Goal: Check status: Check status

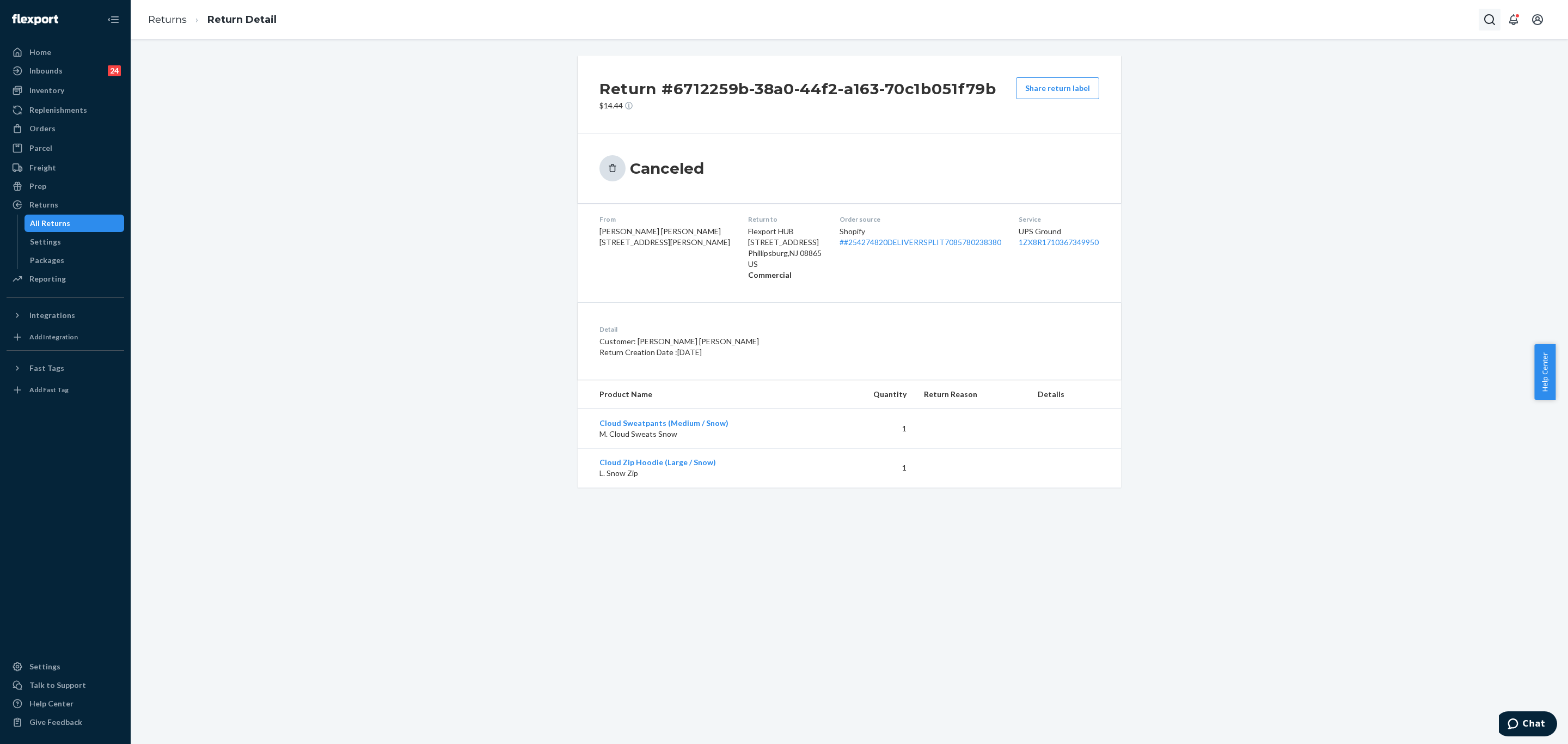
click at [1491, 26] on button "Open Search Box" at bounding box center [1489, 19] width 22 height 22
click at [1382, 22] on input "Search Input" at bounding box center [1409, 19] width 134 height 11
type input "255111303"
click at [1377, 65] on p "[PERSON_NAME]" at bounding box center [1388, 65] width 132 height 11
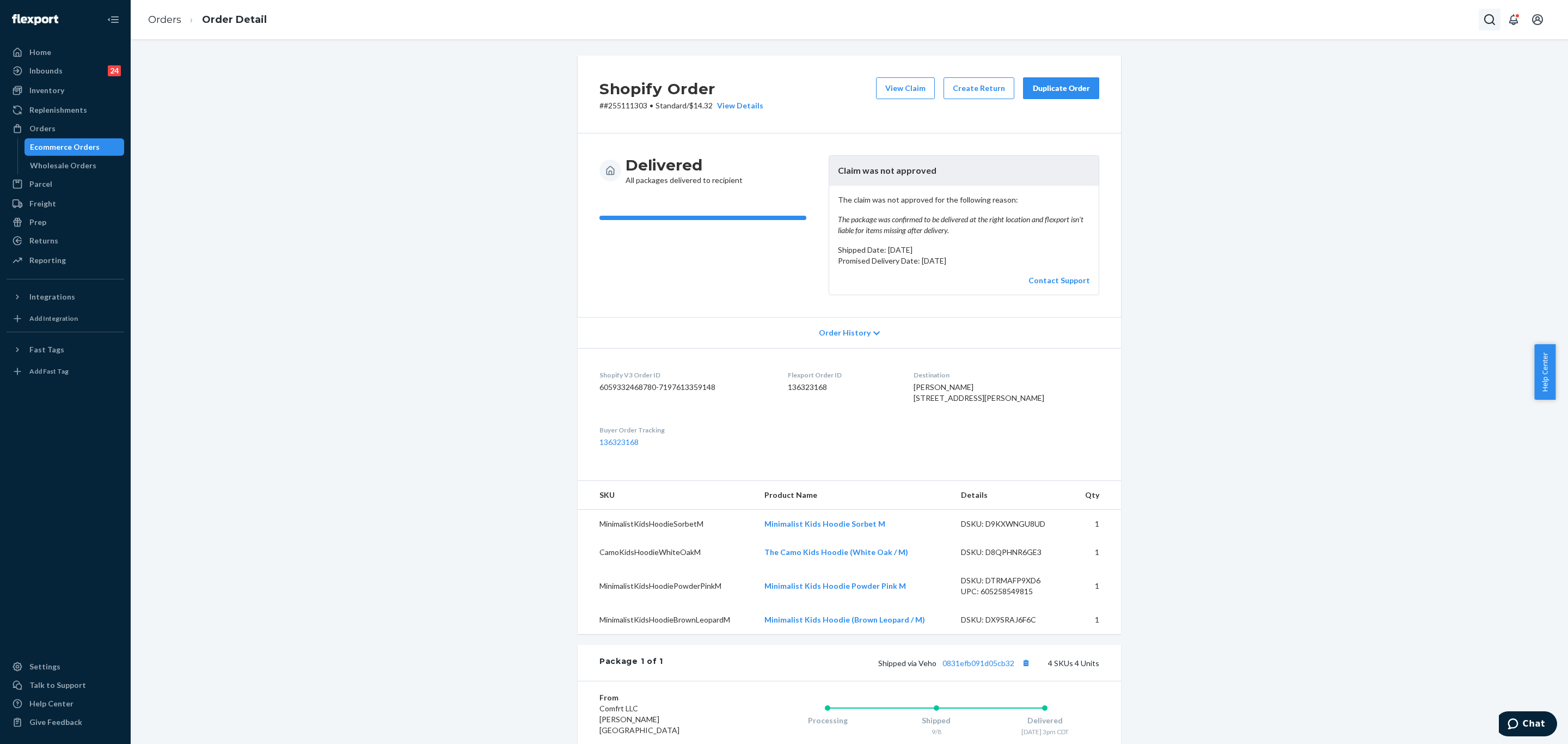
click at [1490, 18] on icon "Open Search Box" at bounding box center [1489, 19] width 13 height 13
click at [1440, 16] on input "Search Input" at bounding box center [1409, 19] width 134 height 11
click at [1375, 71] on div "[PERSON_NAME] [PERSON_NAME] #255270836" at bounding box center [1388, 75] width 110 height 33
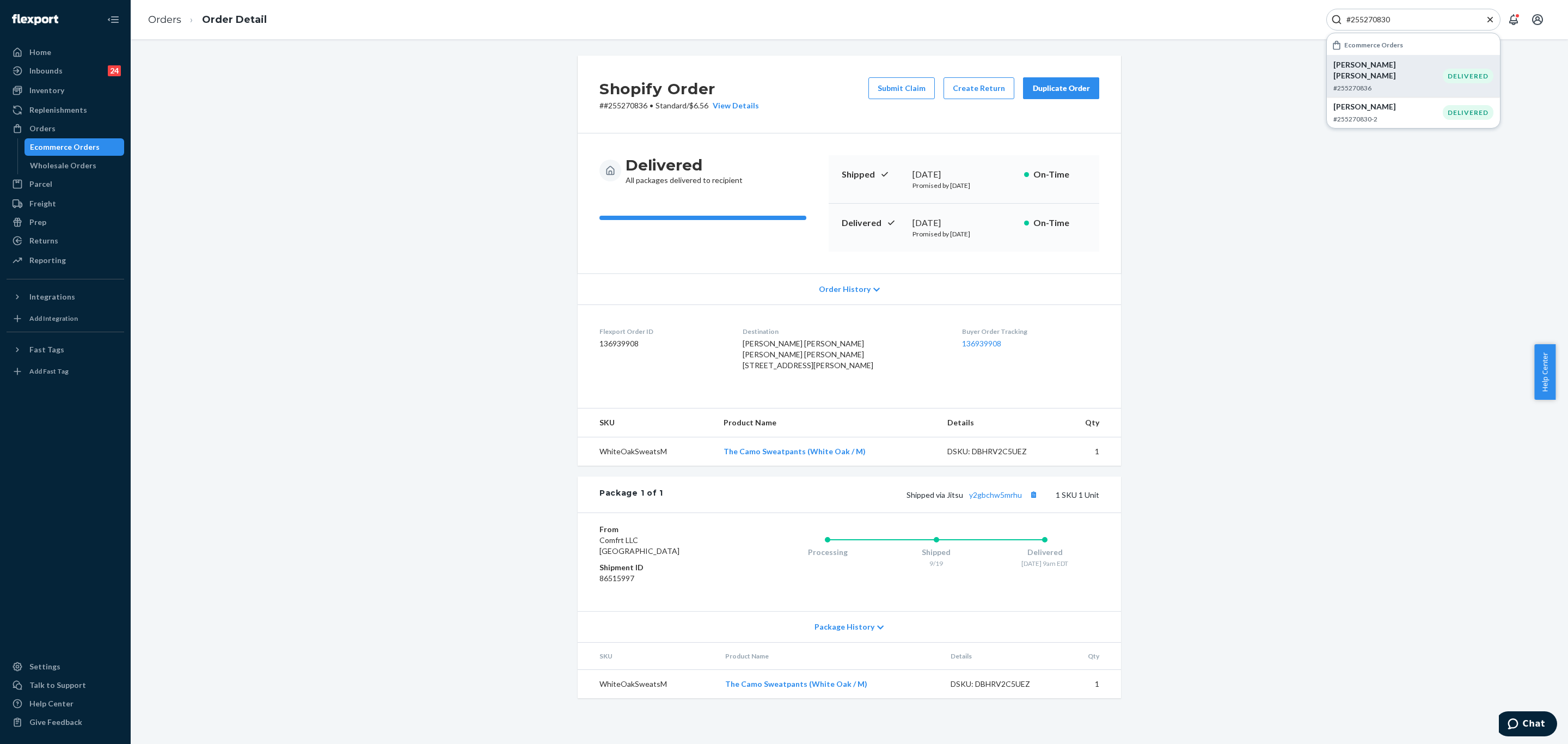
click at [1428, 15] on input "#255270830" at bounding box center [1409, 19] width 134 height 11
paste input "255151867"
click at [1384, 66] on p "[PERSON_NAME]" at bounding box center [1386, 65] width 107 height 11
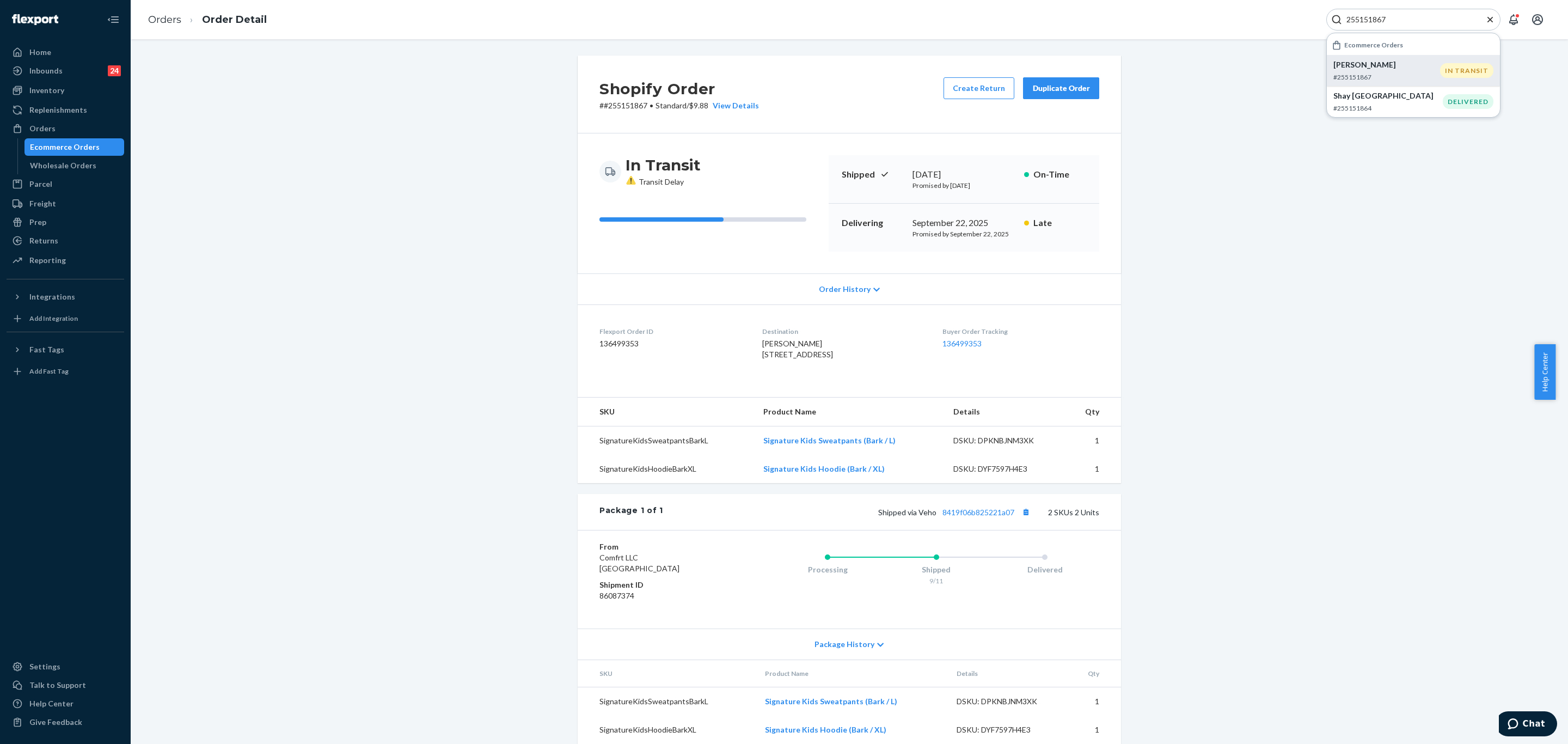
click at [1413, 22] on input "255151867" at bounding box center [1409, 19] width 134 height 11
paste input "#255171068"
click at [1406, 65] on p "[PERSON_NAME] [PERSON_NAME]" at bounding box center [1388, 70] width 110 height 22
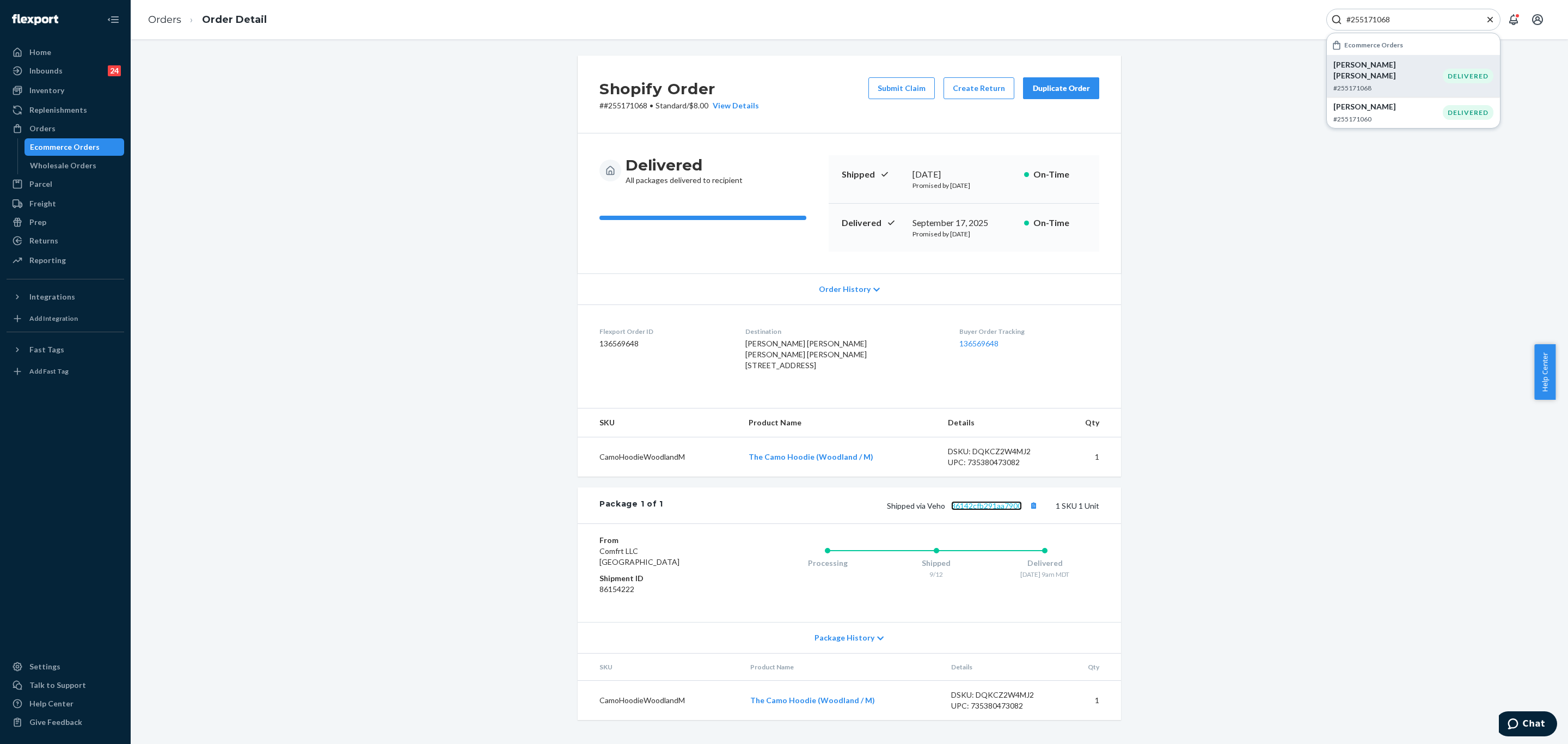
click at [1005, 510] on link "36142cfb291aa7900" at bounding box center [987, 505] width 71 height 9
click at [1397, 25] on div "#255171068" at bounding box center [1413, 19] width 174 height 22
click at [1396, 21] on input "#255171068" at bounding box center [1409, 19] width 134 height 11
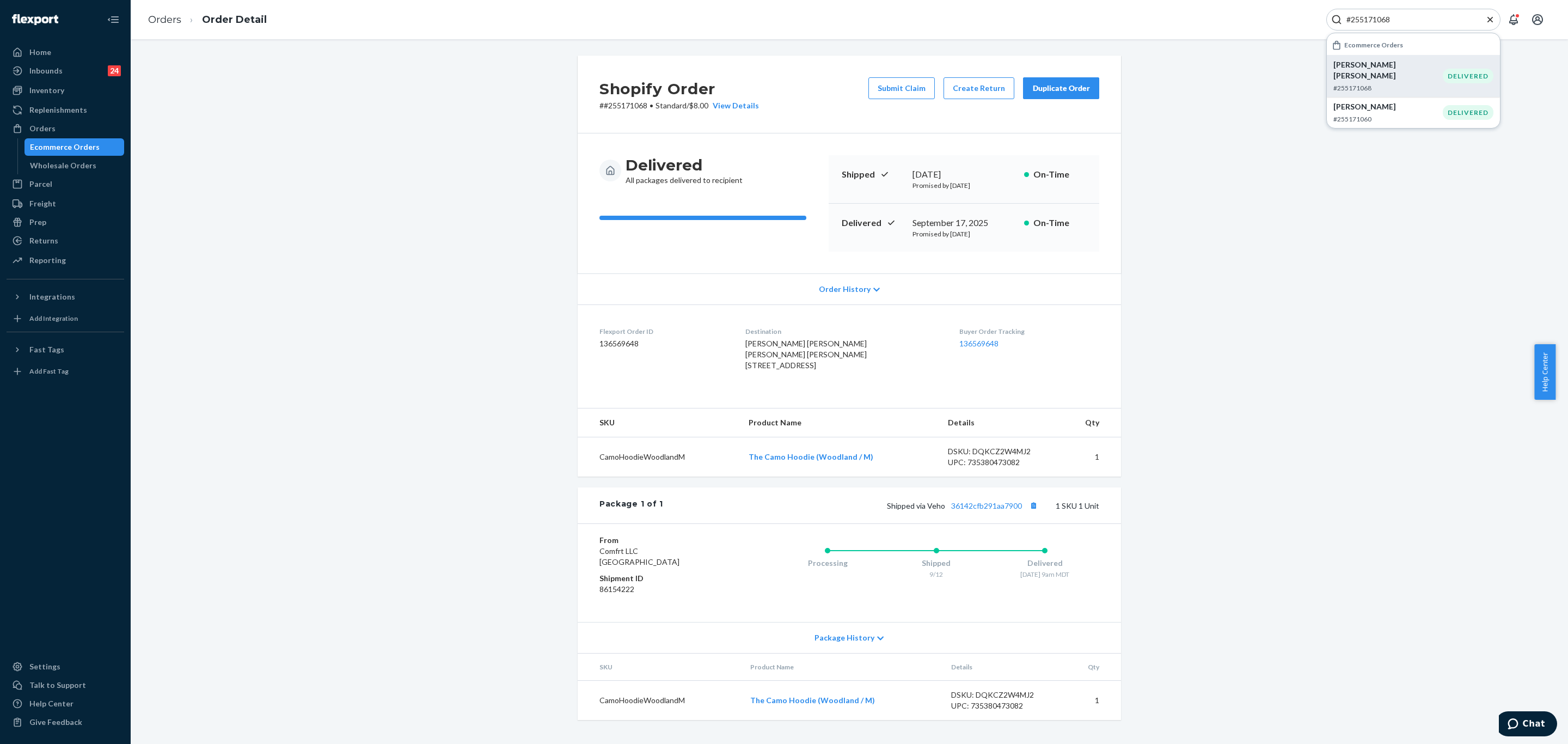
click at [1396, 21] on input "#255171068" at bounding box center [1409, 19] width 134 height 11
paste input "#255196111"
click at [1396, 69] on p "[PERSON_NAME]" at bounding box center [1388, 65] width 110 height 11
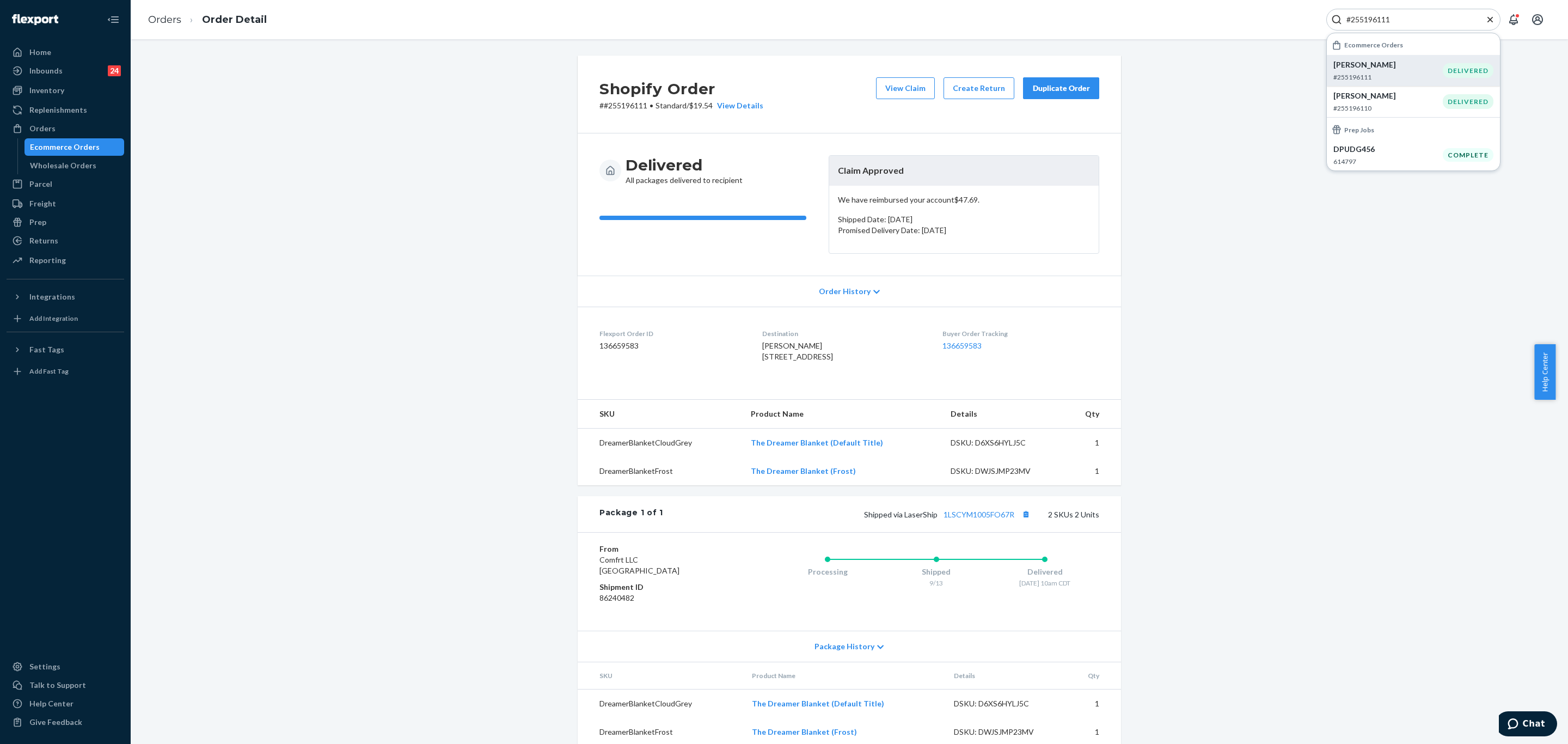
click at [1408, 23] on input "#255196111" at bounding box center [1409, 19] width 134 height 11
click at [1407, 23] on input "#255196111" at bounding box center [1409, 19] width 134 height 11
paste input "#254951805"
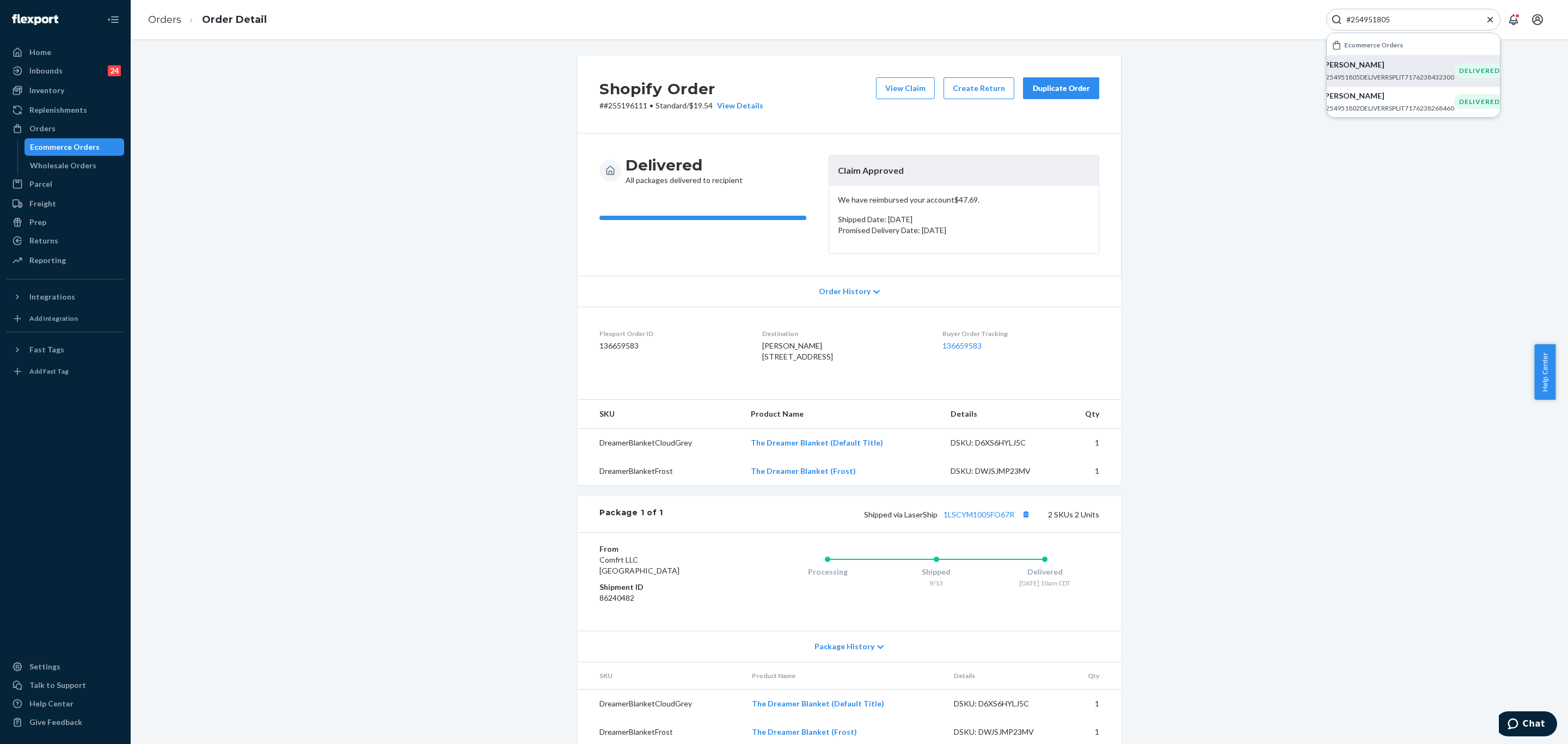
click at [1385, 68] on p "[PERSON_NAME]" at bounding box center [1388, 65] width 132 height 11
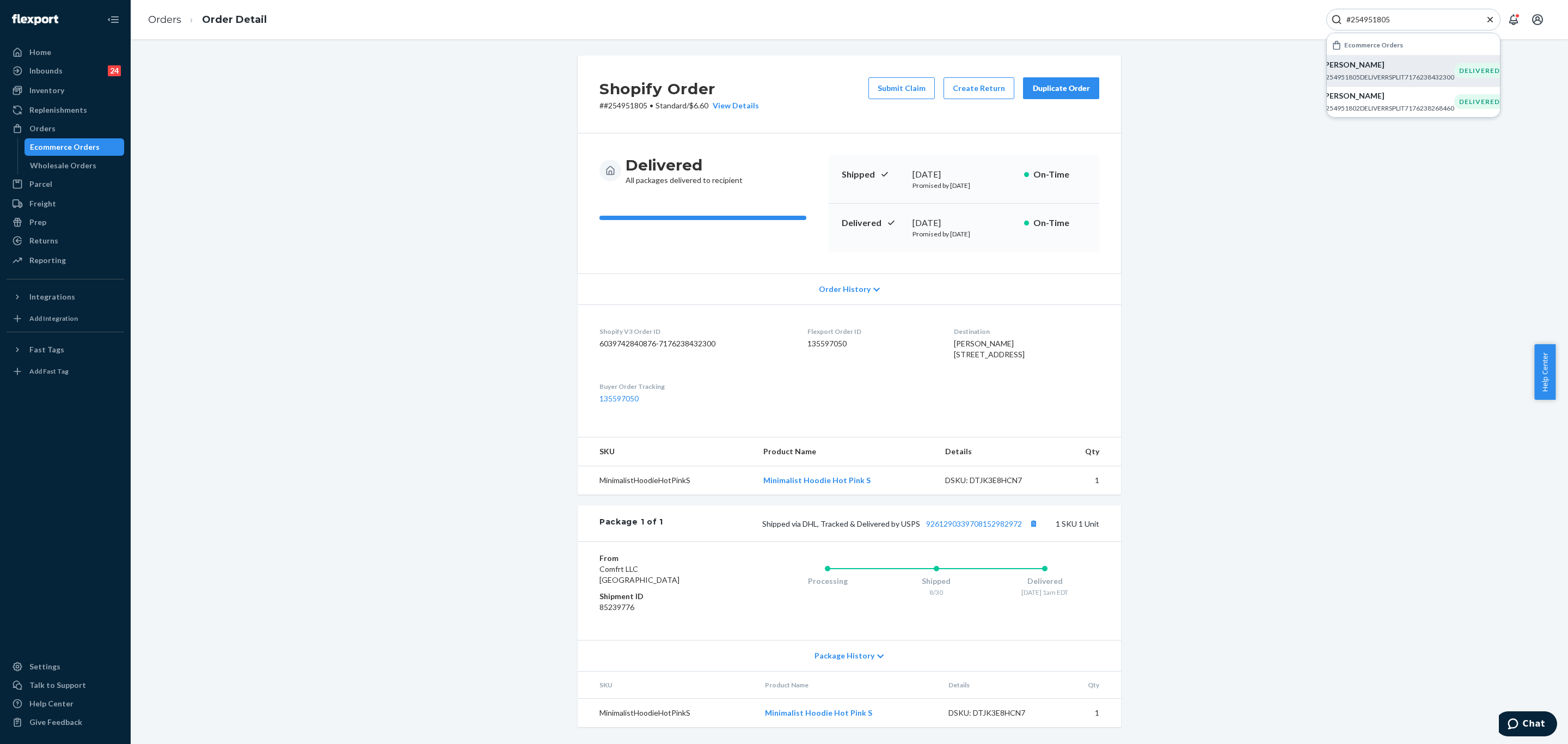
click at [1460, 16] on input "#254951805" at bounding box center [1409, 19] width 134 height 11
paste input "255111177"
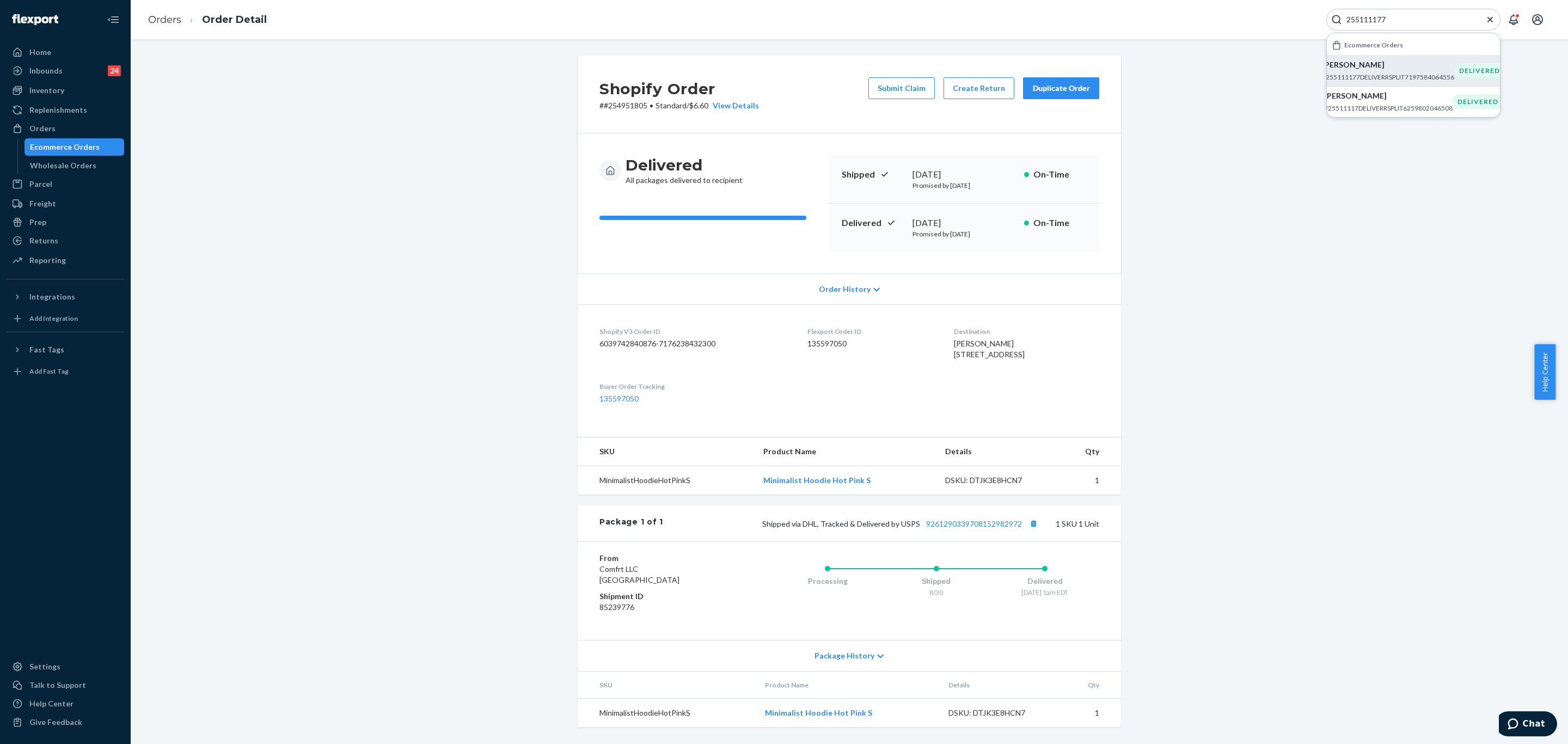
click at [1385, 74] on p "#255111177DELIVERRSPLIT7197584064556" at bounding box center [1388, 77] width 132 height 9
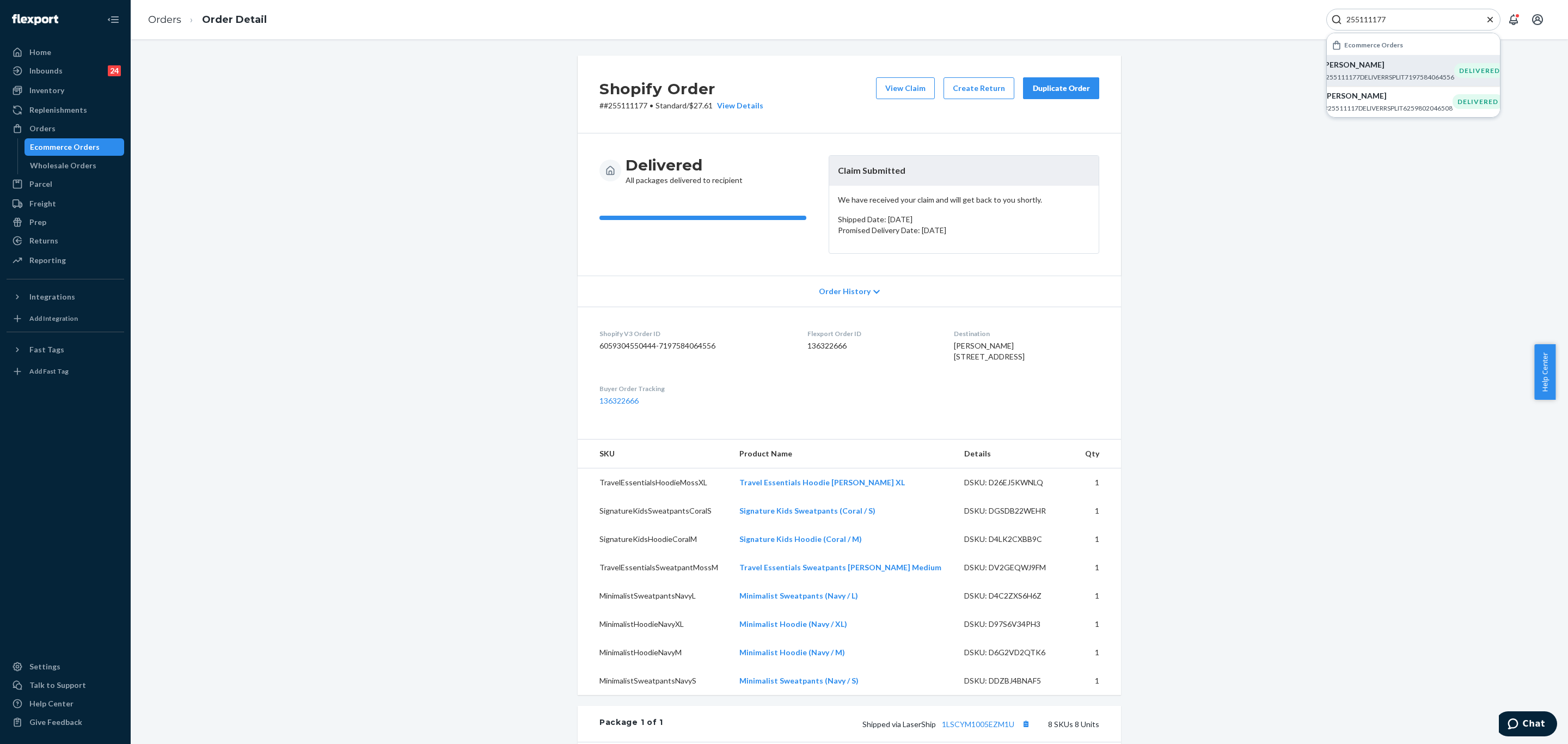
click at [1416, 12] on div "255111177" at bounding box center [1413, 19] width 174 height 22
click at [1413, 14] on input "255111177" at bounding box center [1409, 19] width 134 height 11
click at [1256, 209] on div "Shopify Order # #255111177 • Standard / $27.61 View Details View Claim Create R…" at bounding box center [849, 597] width 1421 height 1083
click at [1401, 22] on input "255111177" at bounding box center [1409, 19] width 134 height 11
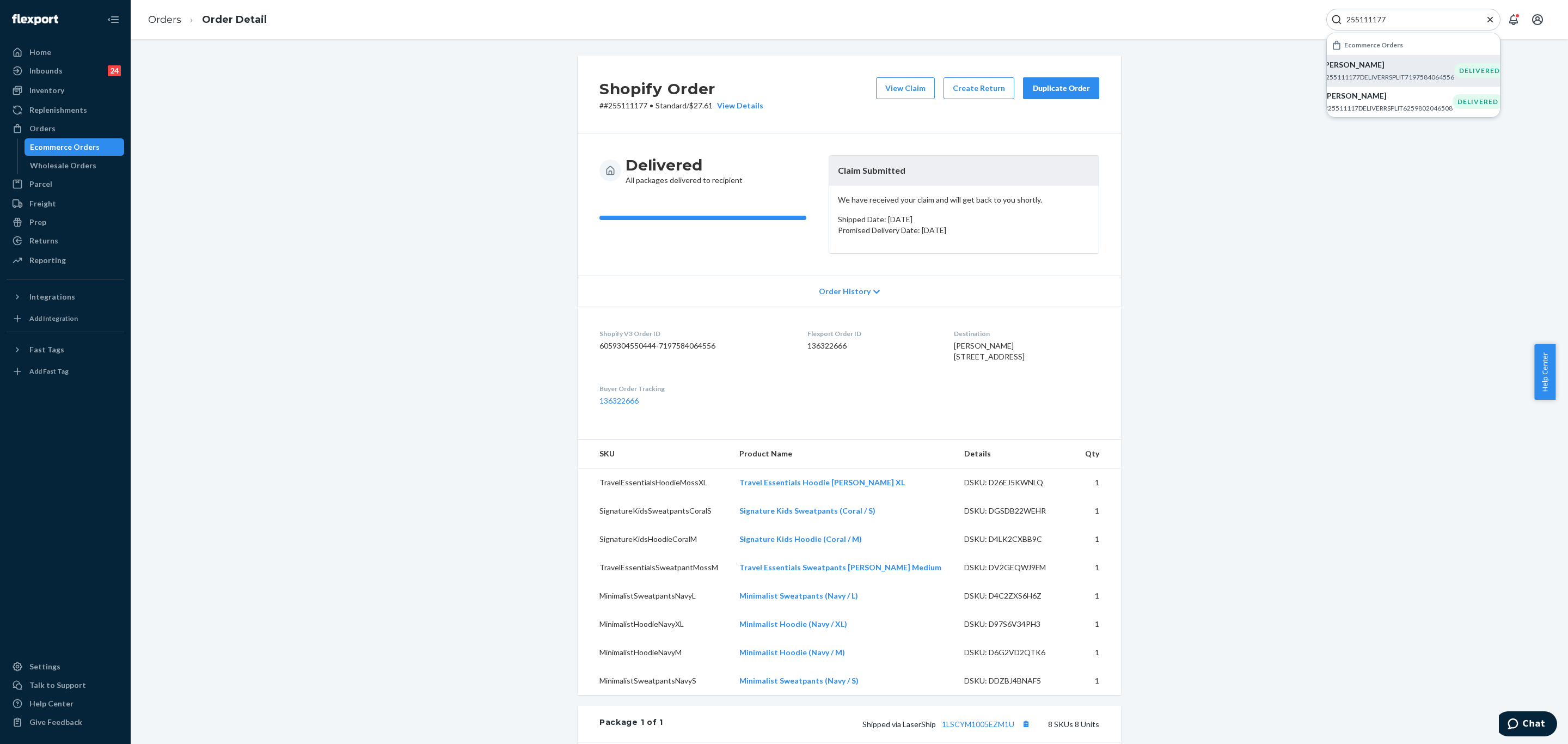
click at [1402, 21] on input "255111177" at bounding box center [1409, 19] width 134 height 11
paste input "3684030"
type input "253684030"
click at [1371, 69] on p "[PERSON_NAME]" at bounding box center [1391, 66] width 132 height 11
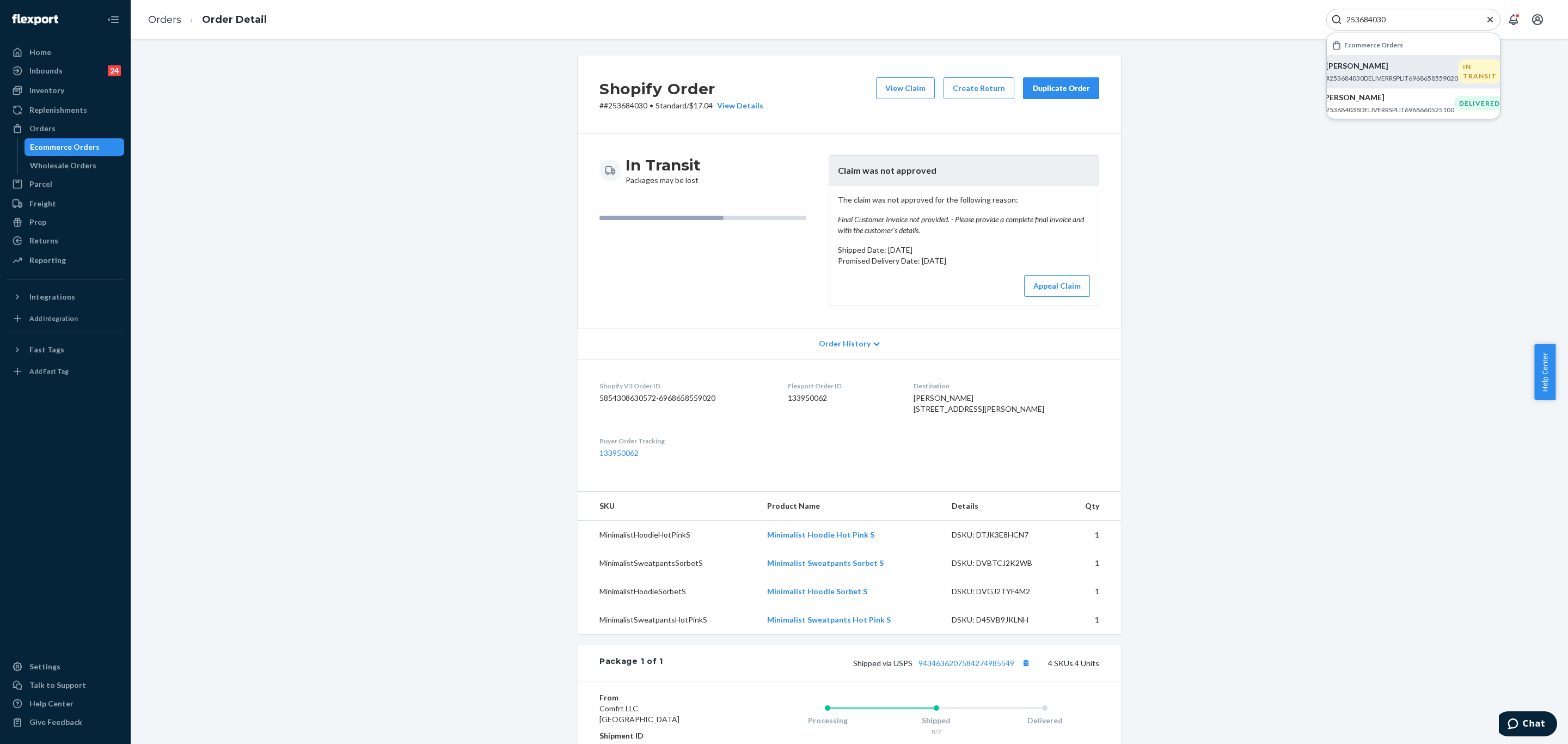
click at [498, 212] on div "Shopify Order # #253684030 • Standard / $17.04 View Details View Claim Create R…" at bounding box center [849, 510] width 1421 height 909
click at [113, 137] on div "Orders Ecommerce Orders Wholesale Orders" at bounding box center [65, 147] width 117 height 54
click at [80, 244] on div "Returns" at bounding box center [66, 240] width 116 height 15
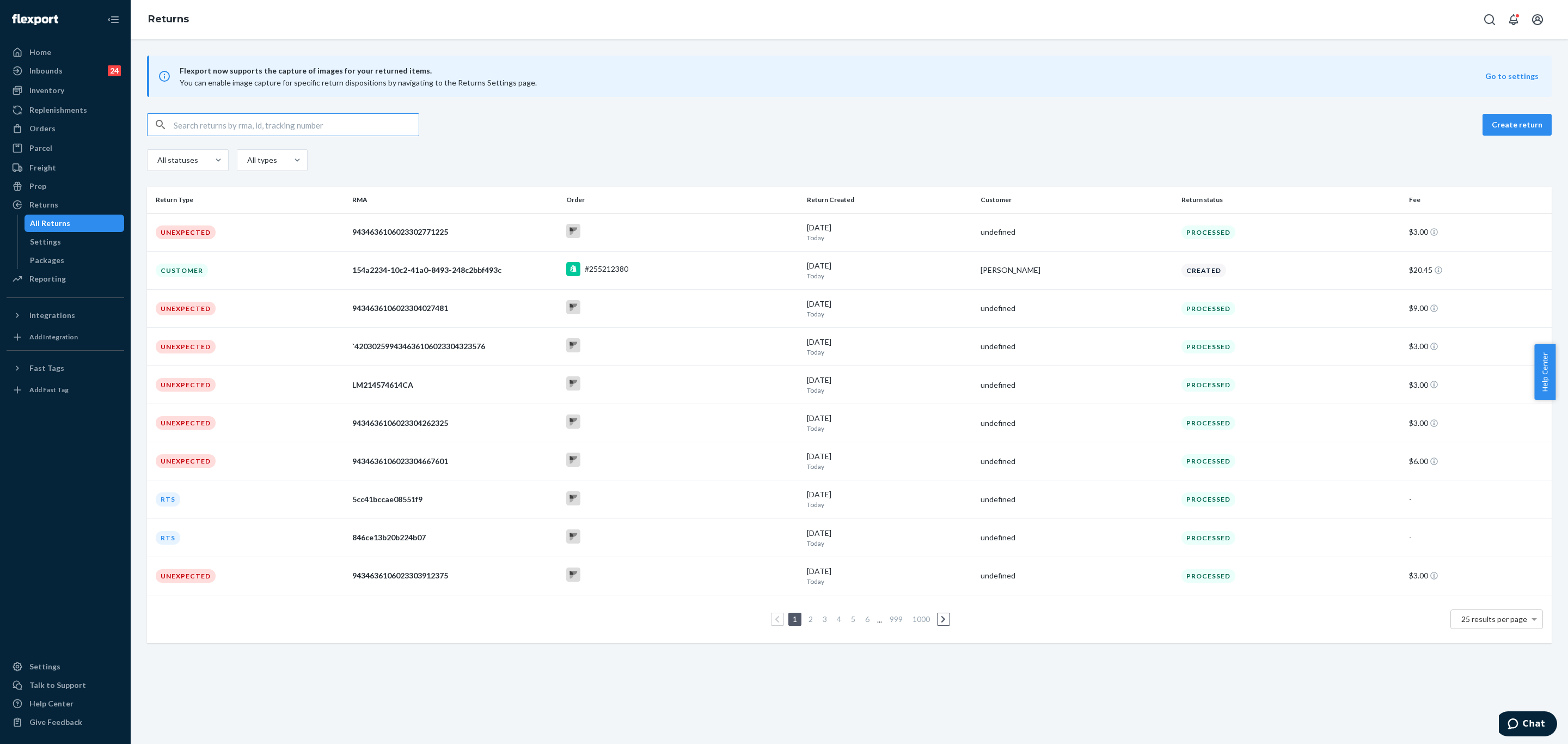
click at [287, 122] on input "text" at bounding box center [296, 125] width 245 height 22
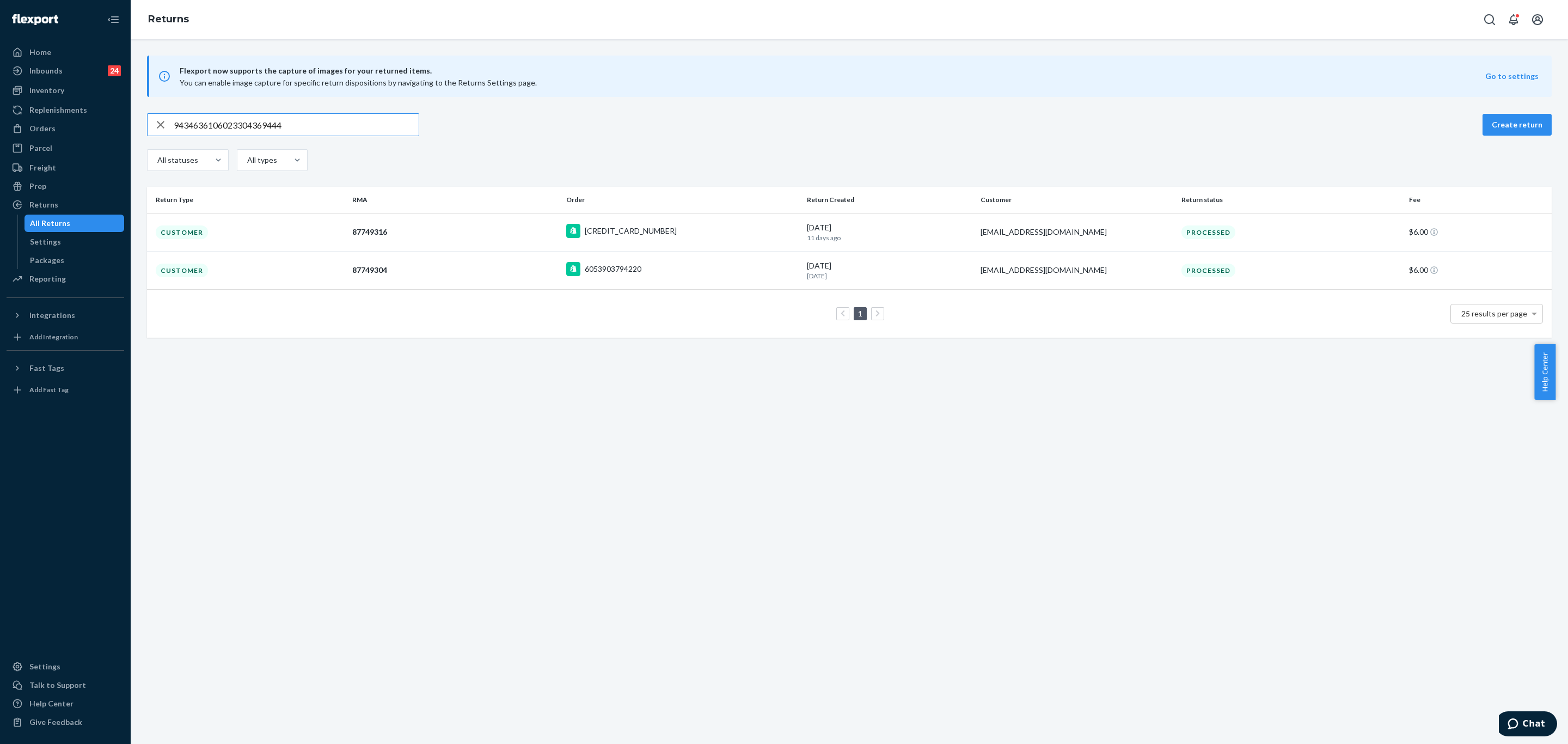
type input "9434636106023304369444"
click at [327, 225] on td "Customer" at bounding box center [248, 232] width 201 height 38
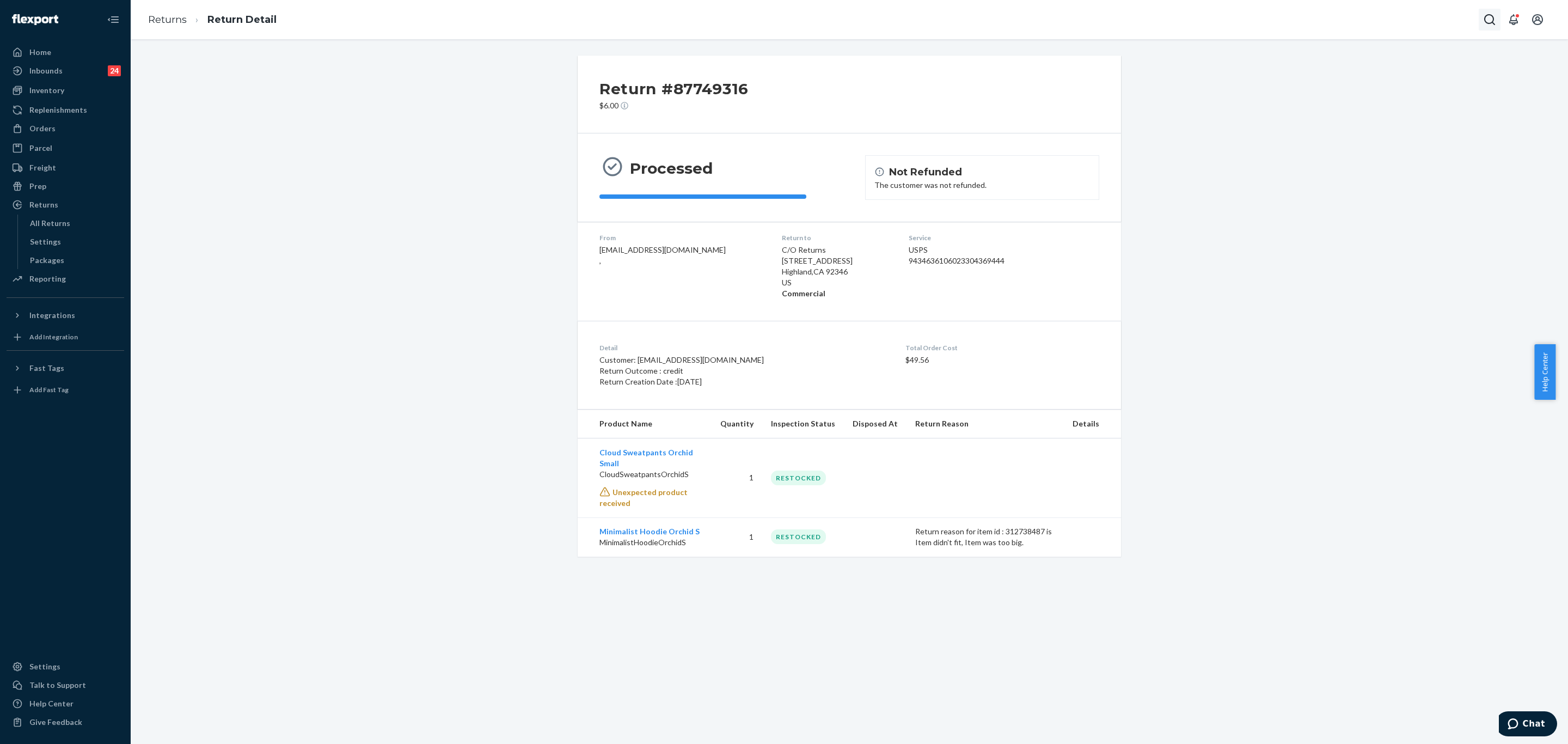
click at [1487, 24] on icon "Open Search Box" at bounding box center [1489, 19] width 13 height 13
drag, startPoint x: 1380, startPoint y: 10, endPoint x: 1385, endPoint y: 13, distance: 5.8
click at [1385, 13] on div at bounding box center [1413, 19] width 174 height 22
click at [1385, 14] on input "Search Input" at bounding box center [1409, 19] width 134 height 11
paste input "#255146708"
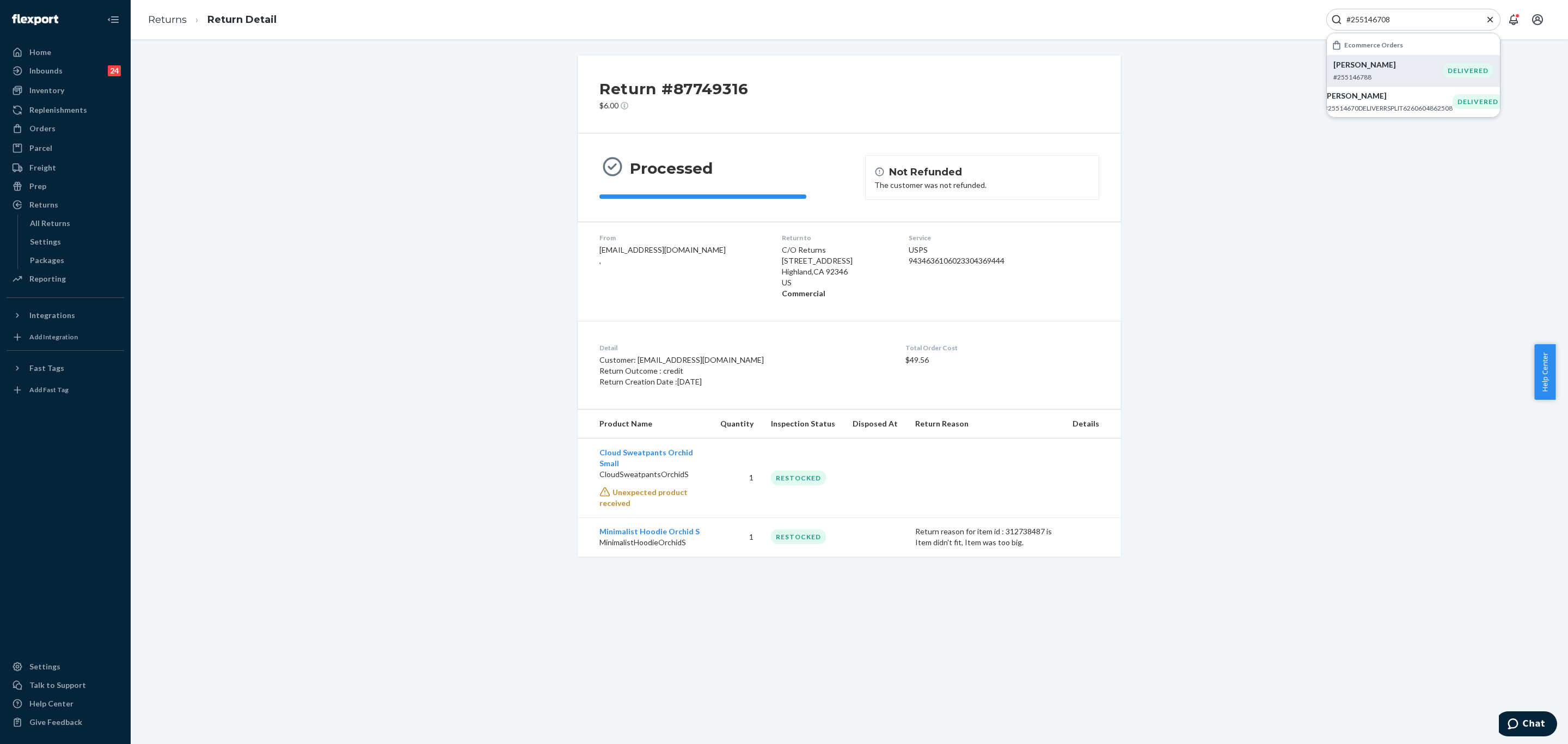
type input "#255146708"
click at [1385, 72] on p "#255146788" at bounding box center [1388, 77] width 110 height 9
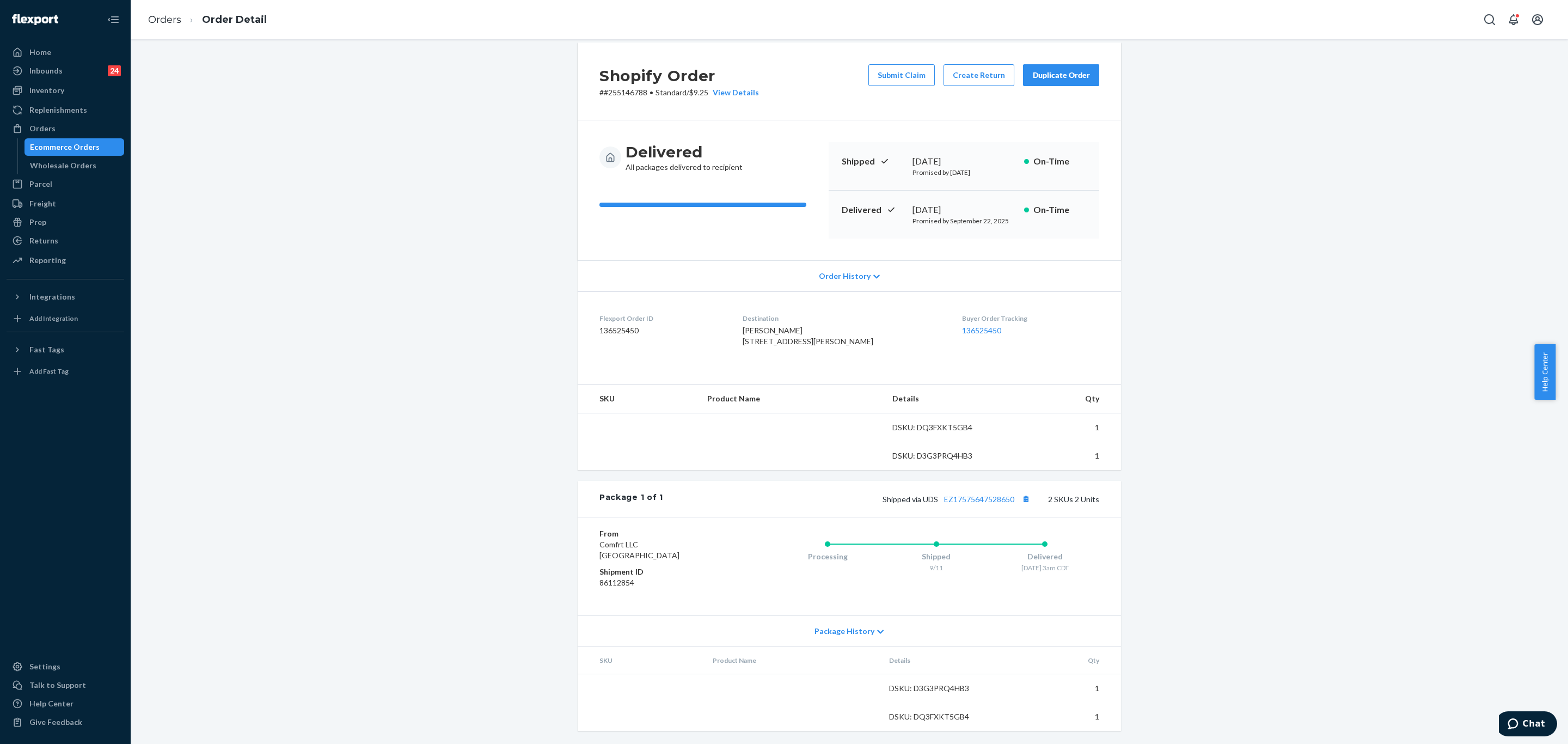
scroll to position [48, 0]
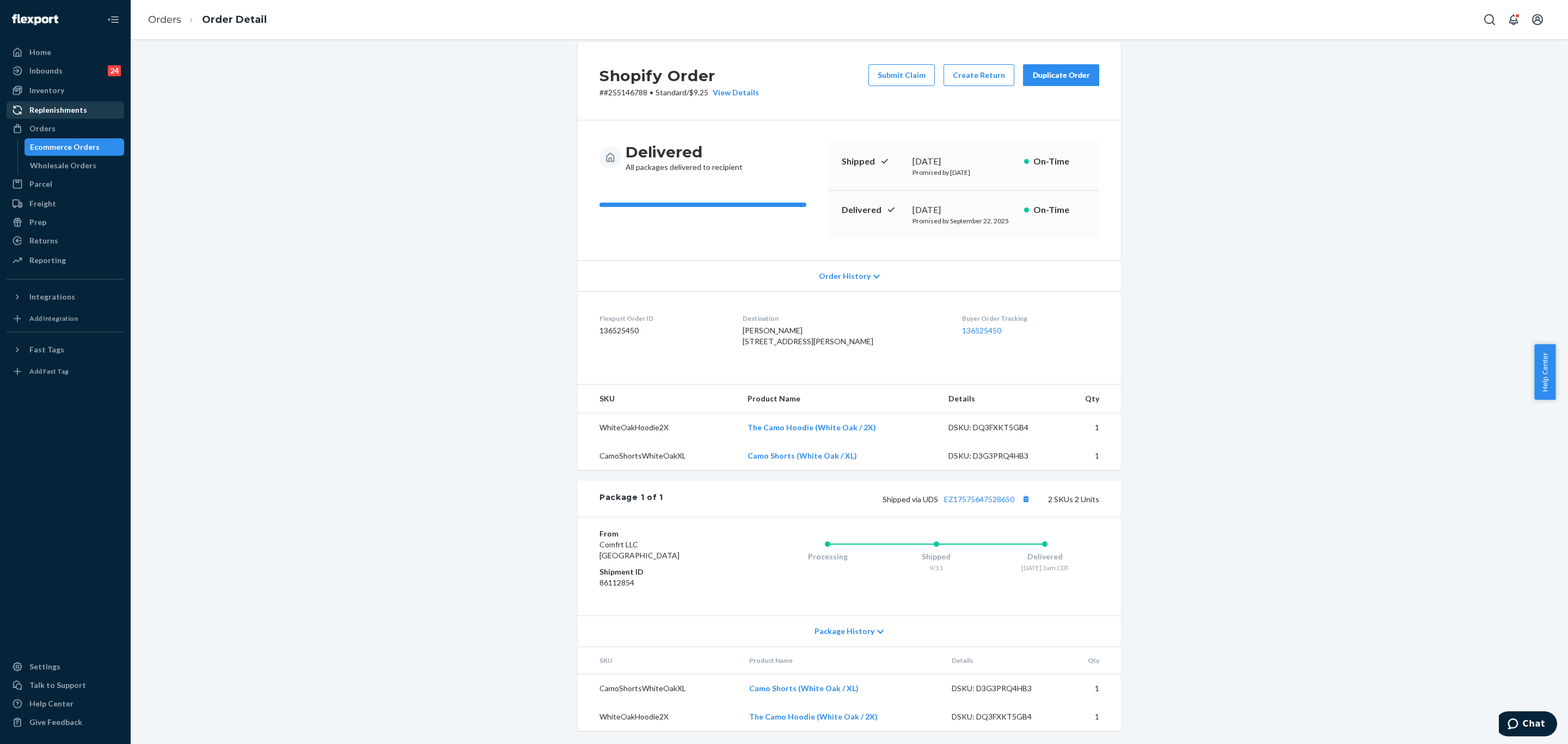
click at [51, 116] on div "Replenishments" at bounding box center [66, 110] width 116 height 15
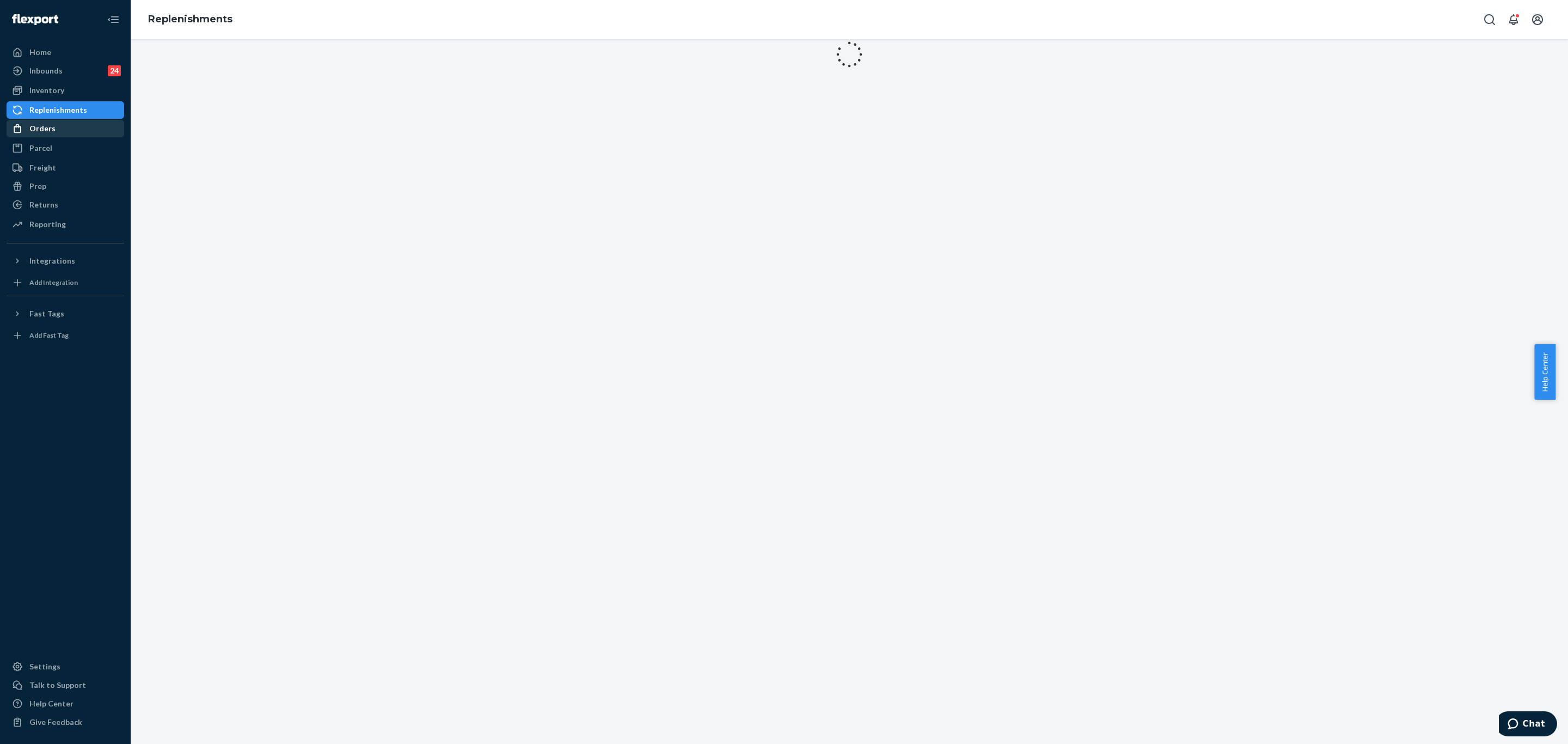
click at [58, 131] on div "Orders" at bounding box center [66, 128] width 116 height 15
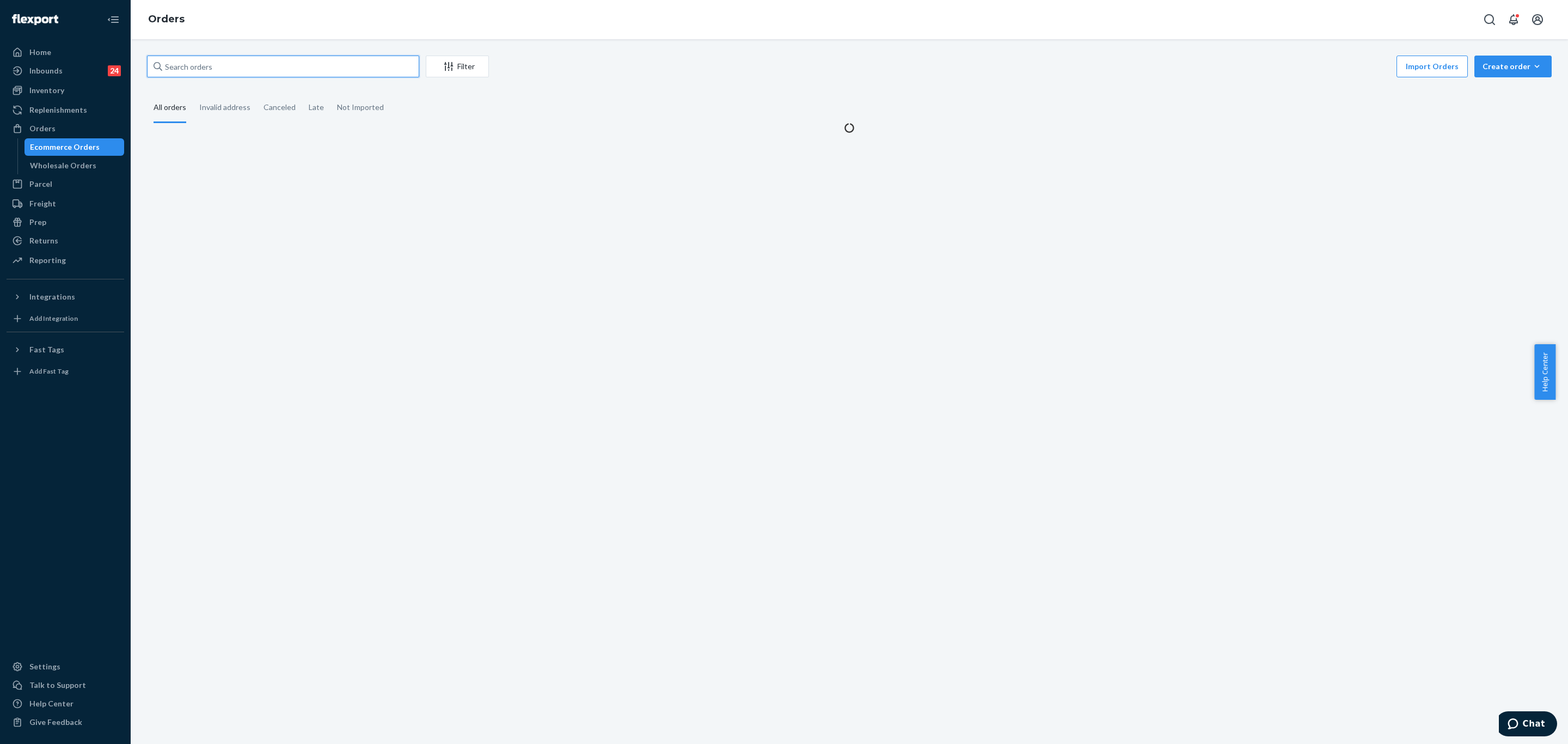
click at [270, 65] on input "text" at bounding box center [283, 66] width 272 height 22
paste input "#255146708"
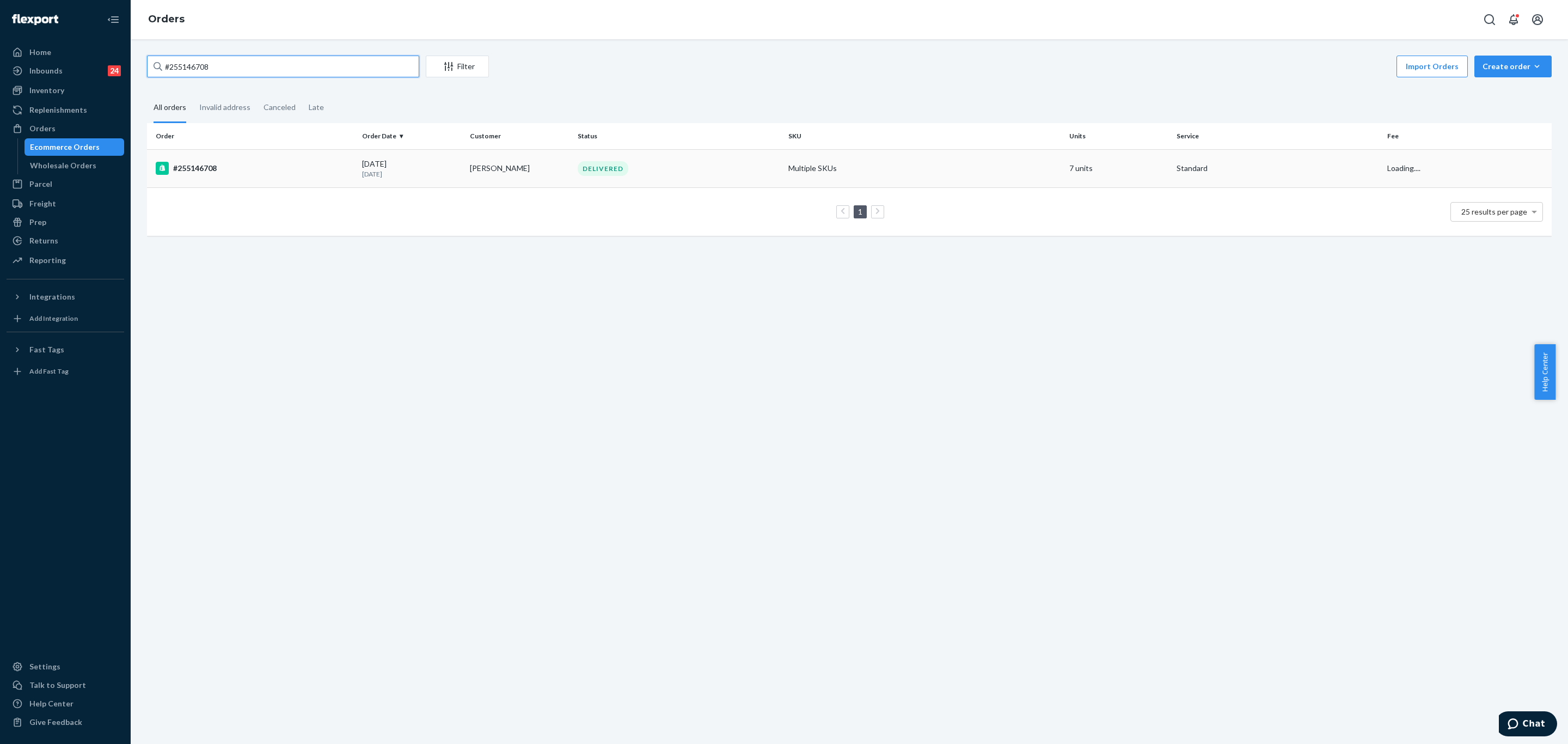
type input "#255146708"
click at [265, 169] on div "#255146708" at bounding box center [254, 168] width 198 height 13
